Goal: Information Seeking & Learning: Learn about a topic

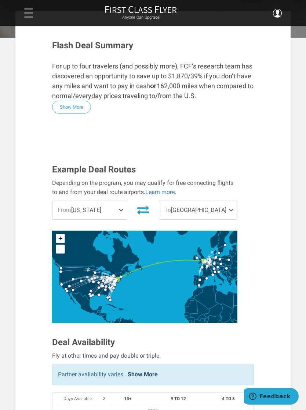
scroll to position [156, 0]
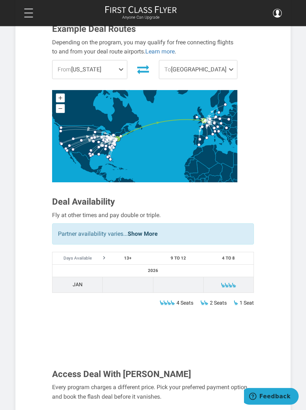
scroll to position [295, 0]
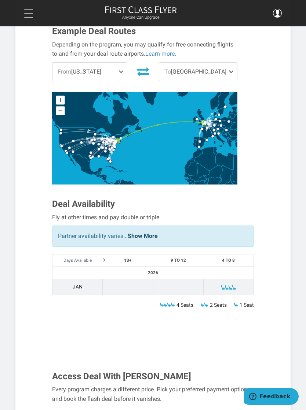
click at [29, 13] on span at bounding box center [28, 13] width 9 height 1
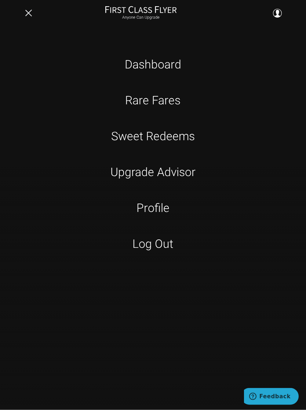
scroll to position [303, 0]
click at [172, 144] on link "Sweet Redeems" at bounding box center [152, 136] width 193 height 18
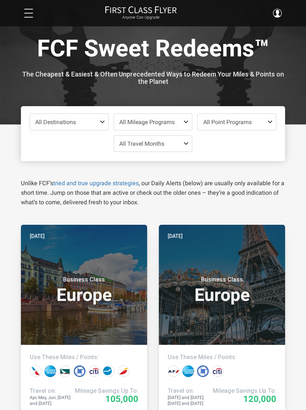
scroll to position [5, 0]
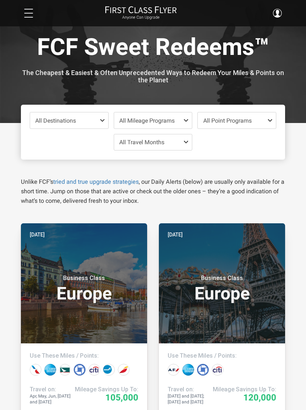
click at [182, 144] on span "All Travel Months" at bounding box center [153, 142] width 78 height 16
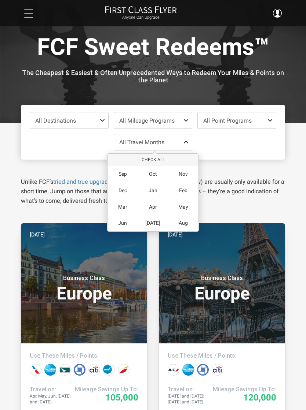
click at [185, 191] on span "Feb" at bounding box center [183, 191] width 8 height 6
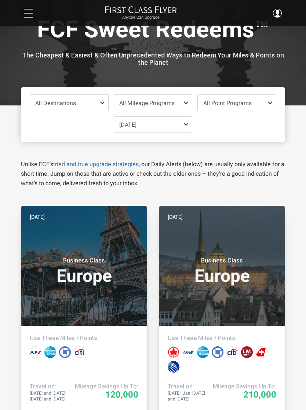
scroll to position [21, 0]
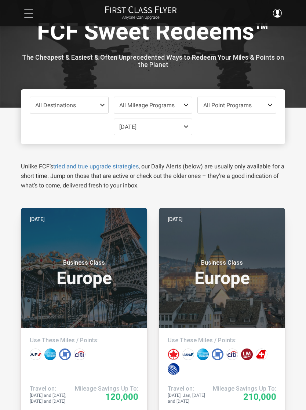
click at [97, 107] on span "All Destinations" at bounding box center [69, 105] width 78 height 16
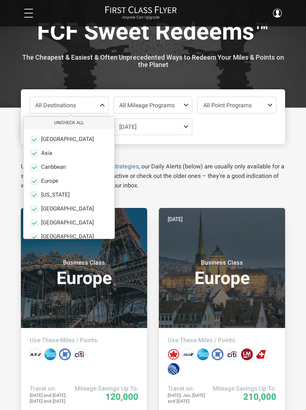
click at [36, 155] on span at bounding box center [34, 153] width 5 height 5
click at [0, 0] on input "Asia only" at bounding box center [0, 0] width 0 height 0
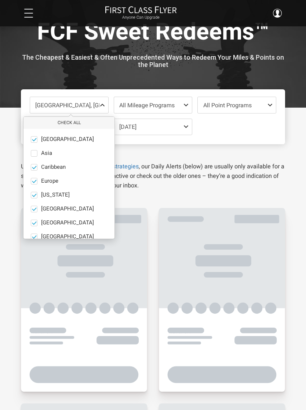
click at [39, 136] on label "Africa only" at bounding box center [68, 139] width 91 height 7
click at [0, 0] on input "Africa only" at bounding box center [0, 0] width 0 height 0
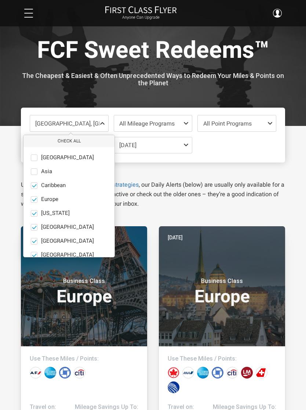
scroll to position [0, 0]
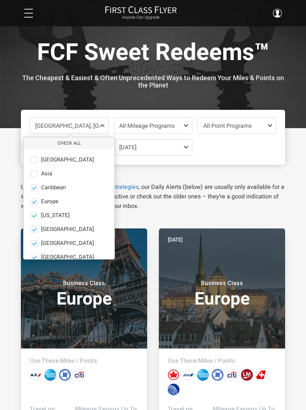
click at [35, 187] on span at bounding box center [34, 187] width 5 height 5
click at [0, 0] on input "Caribbean only" at bounding box center [0, 0] width 0 height 0
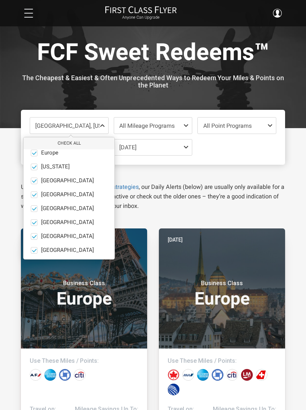
scroll to position [48, 0]
click at [39, 237] on label "South America only" at bounding box center [68, 237] width 91 height 7
click at [0, 0] on input "South America only" at bounding box center [0, 0] width 0 height 0
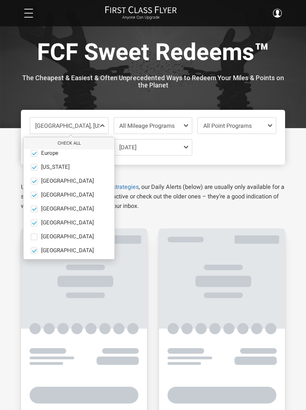
click at [36, 252] on span at bounding box center [34, 250] width 5 height 5
click at [0, 0] on input "South Pacific only" at bounding box center [0, 0] width 0 height 0
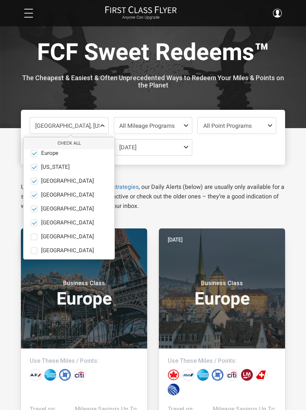
click at [36, 225] on span at bounding box center [34, 222] width 5 height 5
click at [0, 0] on input "North America only" at bounding box center [0, 0] width 0 height 0
click at [38, 211] on label "Middle East only" at bounding box center [68, 209] width 91 height 7
click at [0, 0] on input "Middle East only" at bounding box center [0, 0] width 0 height 0
click at [35, 198] on span at bounding box center [34, 195] width 7 height 7
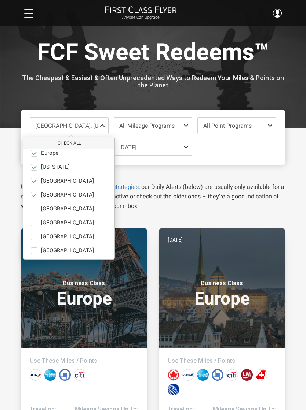
click at [0, 0] on input "Mexico only" at bounding box center [0, 0] width 0 height 0
click at [37, 182] on span at bounding box center [34, 181] width 7 height 7
click at [0, 0] on input "India only" at bounding box center [0, 0] width 0 height 0
click at [38, 167] on label "Hawaii only" at bounding box center [68, 167] width 91 height 7
click at [0, 0] on input "Hawaii only" at bounding box center [0, 0] width 0 height 0
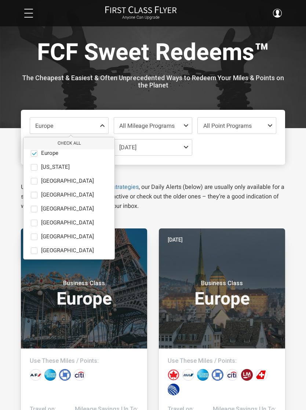
click at [38, 223] on label "North America only" at bounding box center [68, 223] width 91 height 7
click at [0, 0] on input "North America only" at bounding box center [0, 0] width 0 height 0
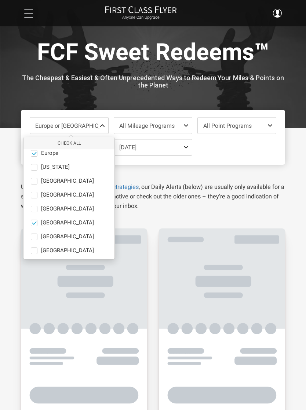
scroll to position [30, 0]
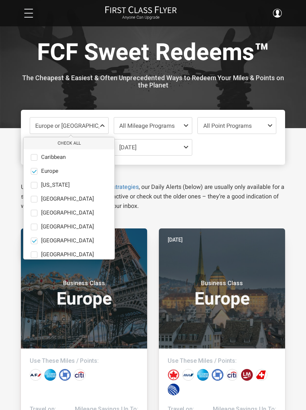
click at [38, 238] on label "North America only" at bounding box center [68, 241] width 91 height 7
click at [0, 0] on input "North America only" at bounding box center [0, 0] width 0 height 0
click at [96, 239] on button "only" at bounding box center [101, 241] width 10 height 7
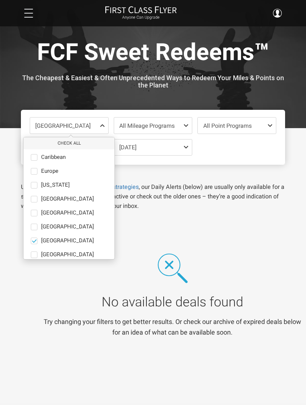
click at [37, 242] on span at bounding box center [34, 240] width 5 height 5
click at [0, 0] on input "North America only" at bounding box center [0, 0] width 0 height 0
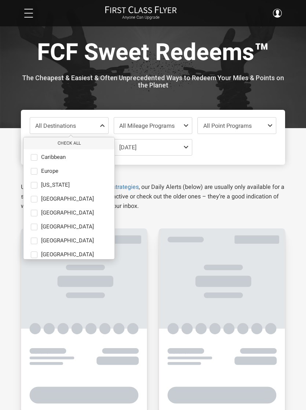
click at [37, 243] on span at bounding box center [34, 241] width 7 height 7
click at [0, 0] on input "North America only" at bounding box center [0, 0] width 0 height 0
click at [37, 240] on span at bounding box center [34, 241] width 7 height 7
click at [0, 0] on input "North America only" at bounding box center [0, 0] width 0 height 0
click at [86, 145] on button "Check All" at bounding box center [68, 143] width 91 height 12
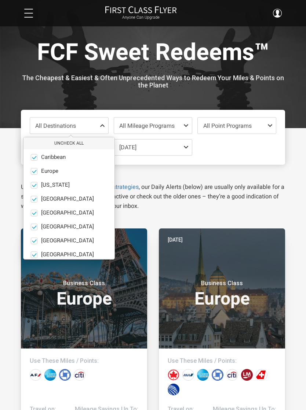
click at [84, 145] on button "Uncheck All" at bounding box center [68, 143] width 91 height 12
click at [38, 173] on label "Europe only" at bounding box center [68, 171] width 91 height 7
click at [0, 0] on input "Europe only" at bounding box center [0, 0] width 0 height 0
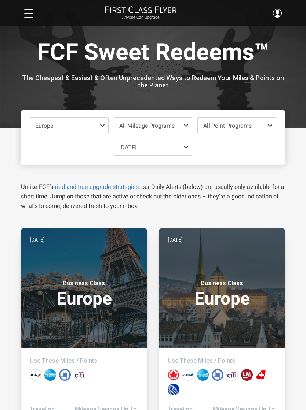
click at [184, 132] on span "All Mileage Programs" at bounding box center [153, 126] width 78 height 16
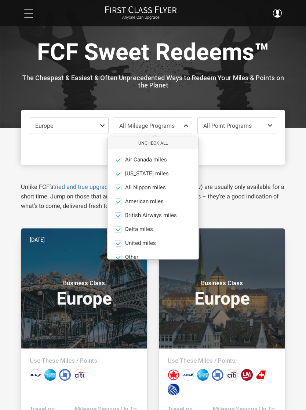
click at [161, 145] on button "Uncheck All" at bounding box center [152, 143] width 91 height 12
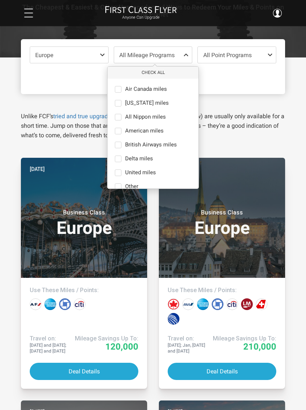
scroll to position [71, 0]
click at [170, 72] on button "Check All" at bounding box center [152, 73] width 91 height 12
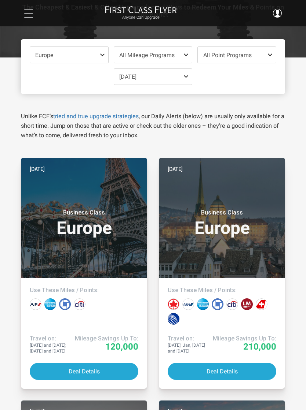
click at [270, 56] on span at bounding box center [271, 55] width 9 height 6
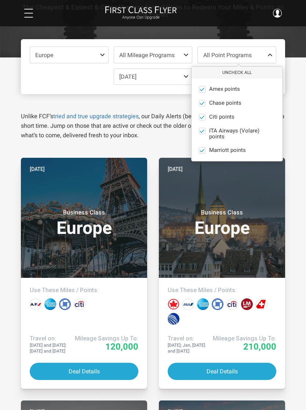
click at [203, 116] on span at bounding box center [201, 116] width 5 height 5
click at [0, 0] on input "Citi points only" at bounding box center [0, 0] width 0 height 0
click at [204, 131] on span at bounding box center [201, 130] width 5 height 5
click at [0, 0] on input "ITA Airways (Volare) points only" at bounding box center [0, 0] width 0 height 0
click at [205, 152] on span at bounding box center [202, 150] width 7 height 7
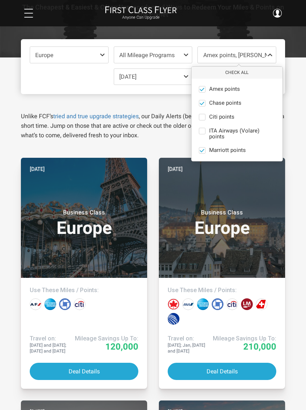
click at [0, 0] on input "Marriott points only" at bounding box center [0, 0] width 0 height 0
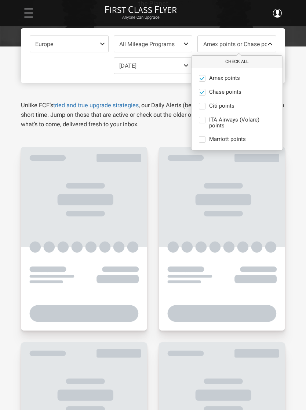
scroll to position [78, 0]
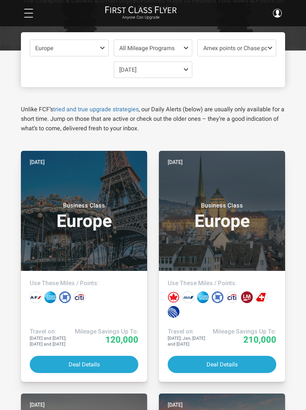
click at [181, 44] on span "All Mileage Programs" at bounding box center [153, 48] width 78 height 16
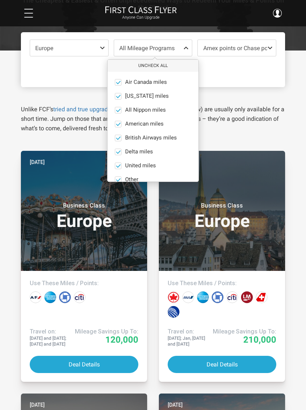
click at [166, 69] on button "Uncheck All" at bounding box center [152, 66] width 91 height 12
click at [120, 140] on span at bounding box center [118, 138] width 7 height 7
click at [0, 0] on input "British Airways miles only" at bounding box center [0, 0] width 0 height 0
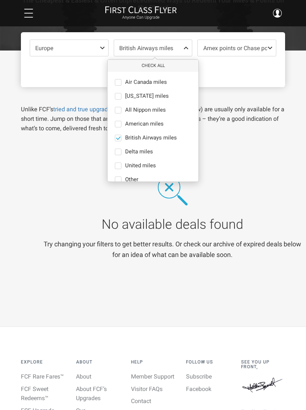
click at [122, 153] on label "Delta miles only" at bounding box center [152, 152] width 91 height 7
click at [0, 0] on input "Delta miles only" at bounding box center [0, 0] width 0 height 0
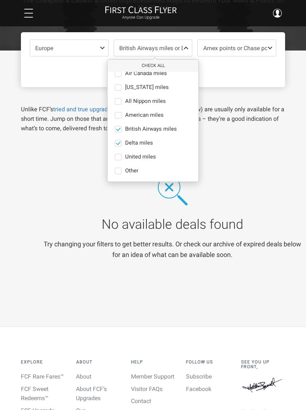
scroll to position [9, 0]
click at [121, 157] on span at bounding box center [118, 157] width 7 height 7
click at [0, 0] on input "United miles only" at bounding box center [0, 0] width 0 height 0
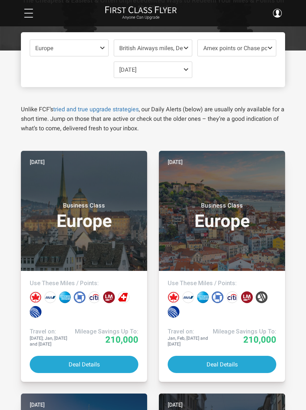
click at [100, 49] on span at bounding box center [103, 48] width 9 height 6
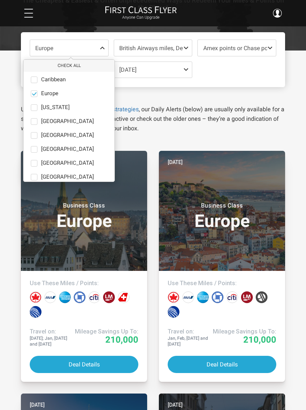
click at [39, 163] on label "North America only" at bounding box center [68, 163] width 91 height 7
click at [0, 0] on input "North America only" at bounding box center [0, 0] width 0 height 0
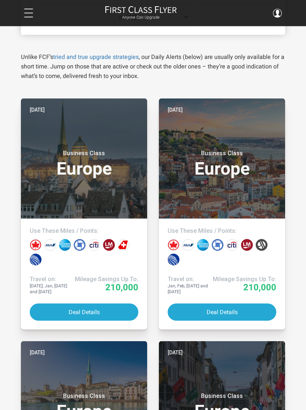
scroll to position [130, 0]
click at [74, 172] on h3 "Business Class Europe" at bounding box center [84, 164] width 108 height 28
click at [212, 164] on h3 "Business Class Europe" at bounding box center [221, 164] width 108 height 28
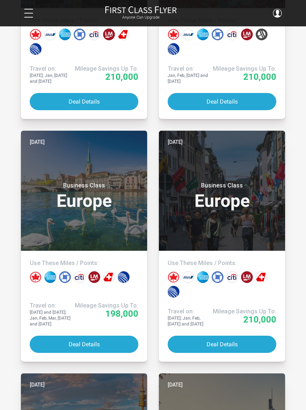
scroll to position [348, 0]
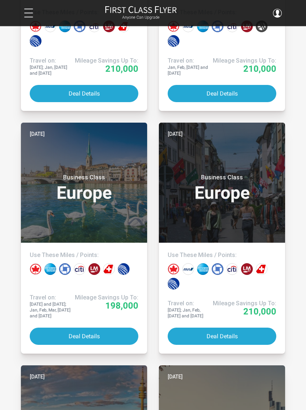
click at [65, 180] on h3 "Business Class Europe" at bounding box center [84, 188] width 108 height 28
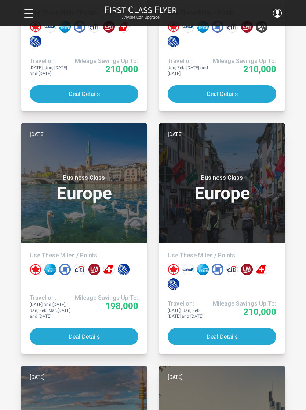
click at [202, 202] on div "Business Class Europe" at bounding box center [221, 186] width 108 height 39
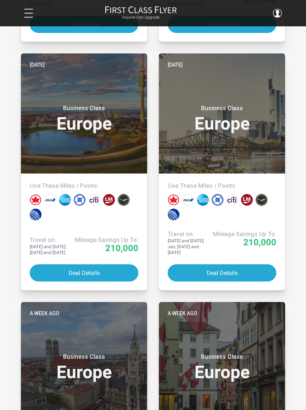
scroll to position [666, 0]
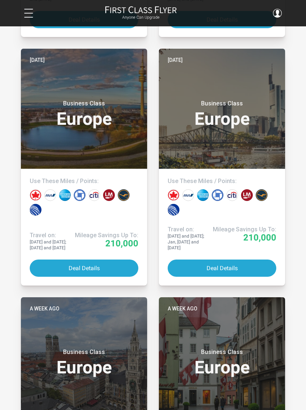
click at [84, 130] on header "Six days ago Business Class Europe" at bounding box center [84, 109] width 126 height 120
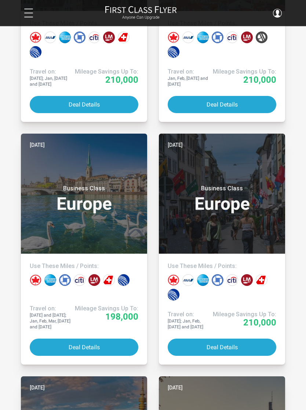
scroll to position [338, 0]
click at [28, 16] on button at bounding box center [28, 13] width 9 height 9
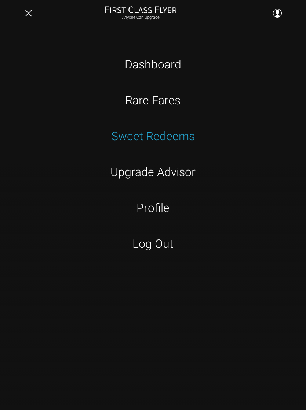
click at [162, 65] on link "Dashboard" at bounding box center [152, 64] width 193 height 18
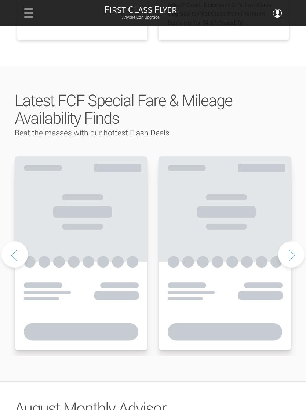
scroll to position [298, 0]
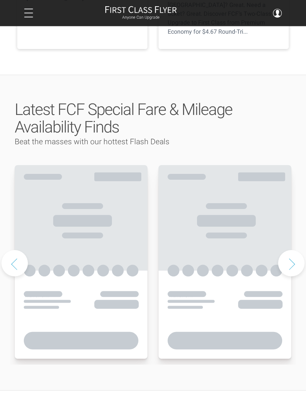
click at [146, 166] on use at bounding box center [81, 263] width 133 height 194
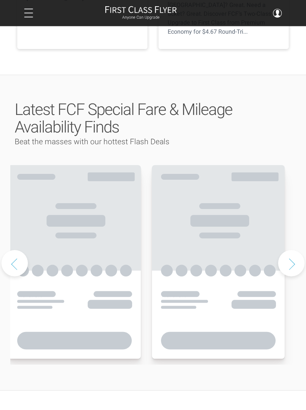
scroll to position [298, 0]
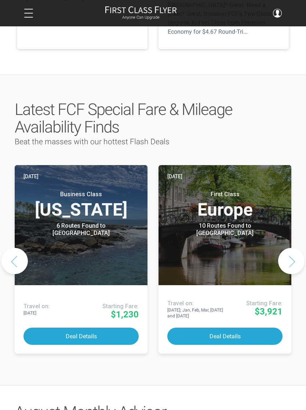
click at [110, 224] on header "Today Business Class Hawaii 6 Routes Found to Kona Airlines offering special fa…" at bounding box center [81, 225] width 133 height 120
click at [291, 248] on button "Next slide" at bounding box center [291, 261] width 26 height 26
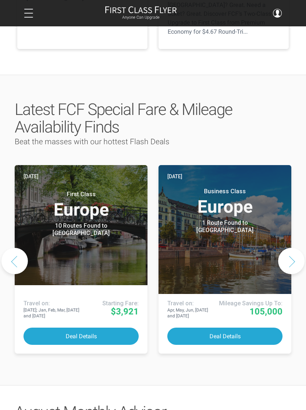
click at [294, 248] on button "Next slide" at bounding box center [291, 261] width 26 height 26
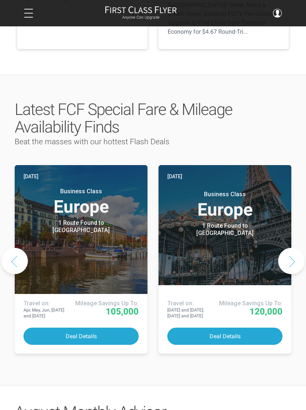
click at [290, 248] on button "Next slide" at bounding box center [291, 261] width 26 height 26
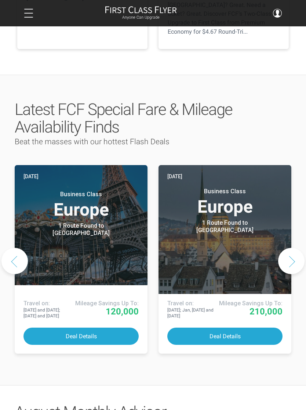
click at [291, 248] on button "Next slide" at bounding box center [291, 261] width 26 height 26
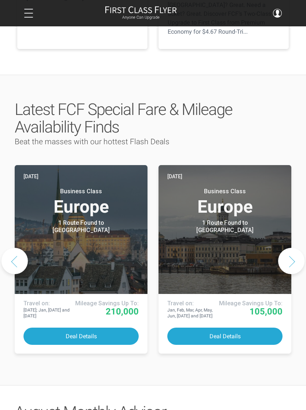
click at [291, 248] on button "Next slide" at bounding box center [291, 261] width 26 height 26
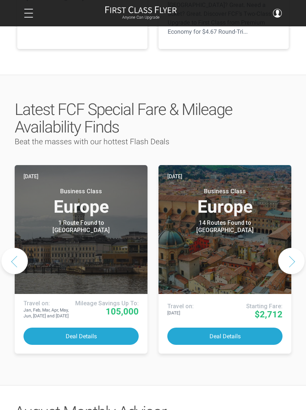
click at [291, 248] on button "Next slide" at bounding box center [291, 261] width 26 height 26
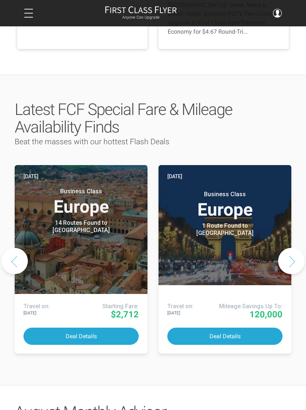
click at [289, 248] on button "Next slide" at bounding box center [291, 261] width 26 height 26
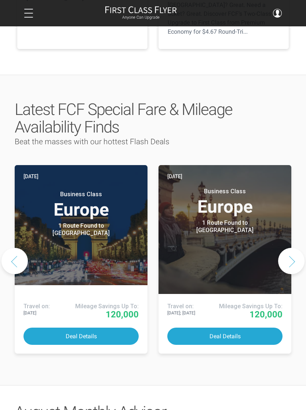
click at [293, 248] on button "Next slide" at bounding box center [291, 261] width 26 height 26
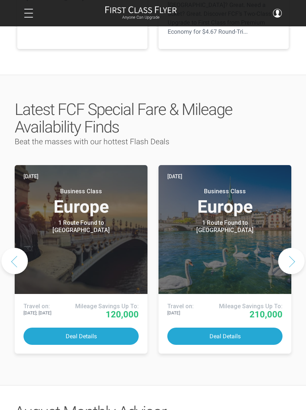
click at [292, 248] on button "Next slide" at bounding box center [291, 261] width 26 height 26
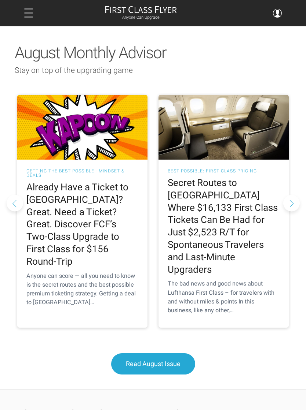
scroll to position [658, 0]
click at [191, 177] on h2 "Secret Routes to [GEOGRAPHIC_DATA] Where $16,133 First Class Tickets Can Be Had…" at bounding box center [223, 226] width 112 height 99
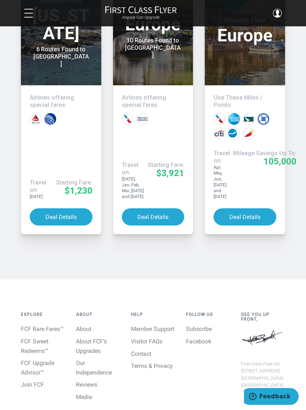
scroll to position [4212, 0]
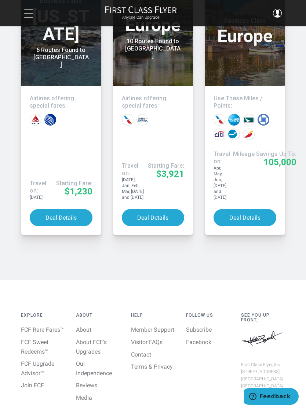
click at [268, 81] on header "Three days ago Business Class Europe" at bounding box center [244, 26] width 80 height 120
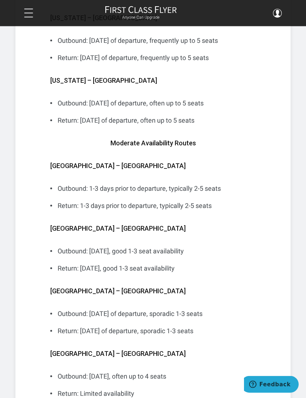
scroll to position [2777, 0]
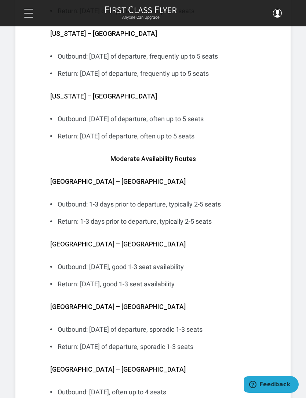
click at [28, 11] on button at bounding box center [28, 13] width 9 height 9
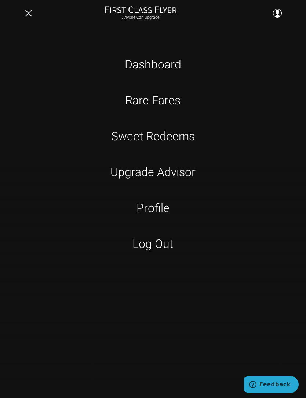
click at [160, 62] on link "Dashboard" at bounding box center [152, 64] width 193 height 18
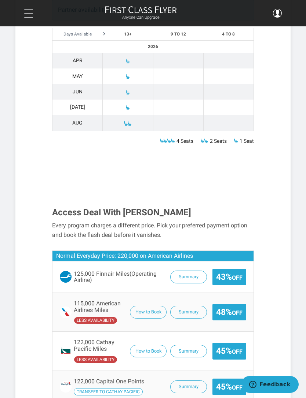
scroll to position [558, 0]
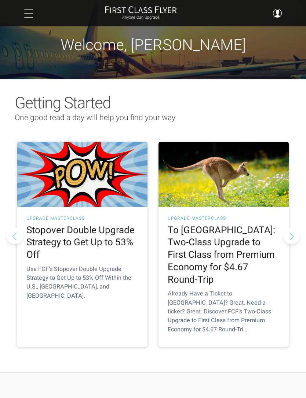
click at [27, 12] on button at bounding box center [28, 13] width 9 height 9
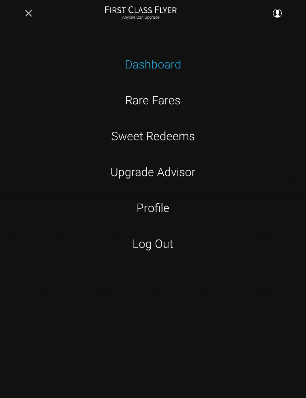
click at [170, 175] on link "Upgrade Advisor" at bounding box center [152, 172] width 193 height 18
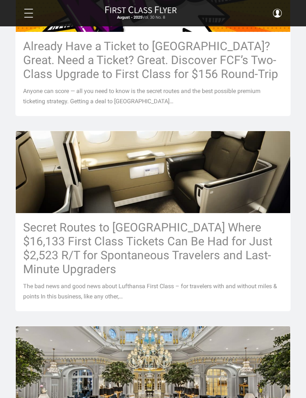
scroll to position [248, 0]
